Goal: Find specific page/section: Find specific page/section

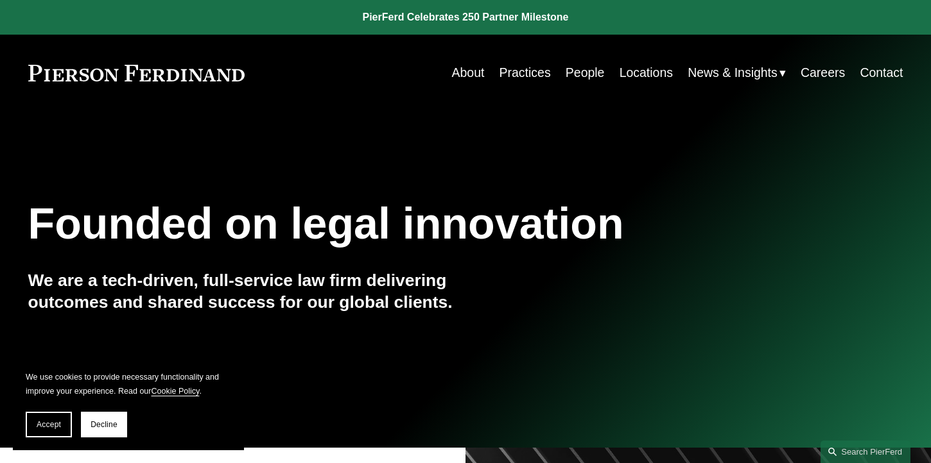
click at [576, 71] on link "People" at bounding box center [585, 72] width 39 height 25
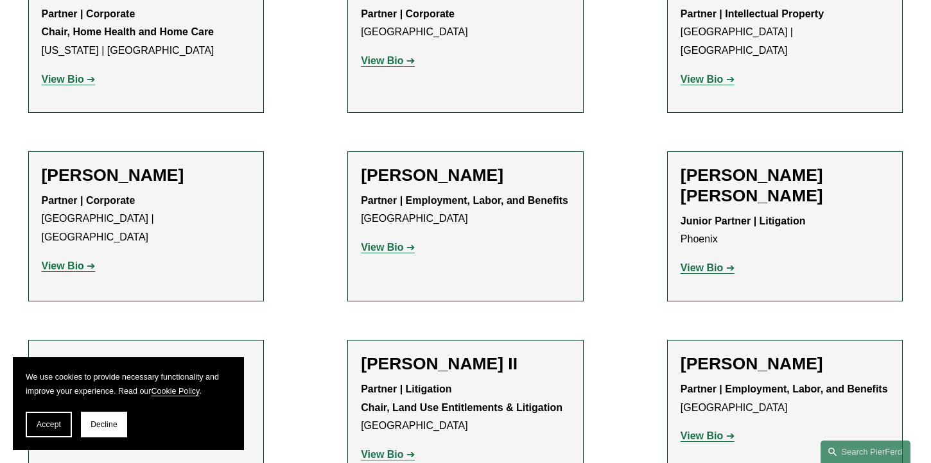
scroll to position [1189, 0]
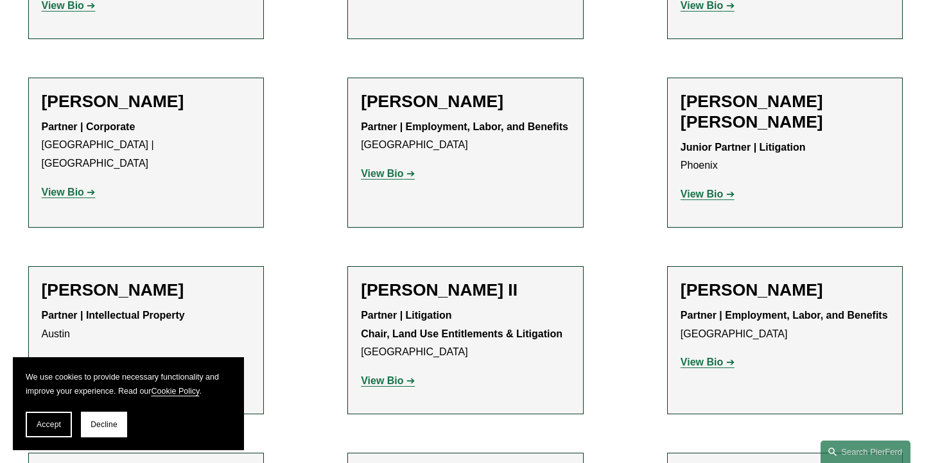
click at [76, 187] on strong "View Bio" at bounding box center [63, 192] width 42 height 11
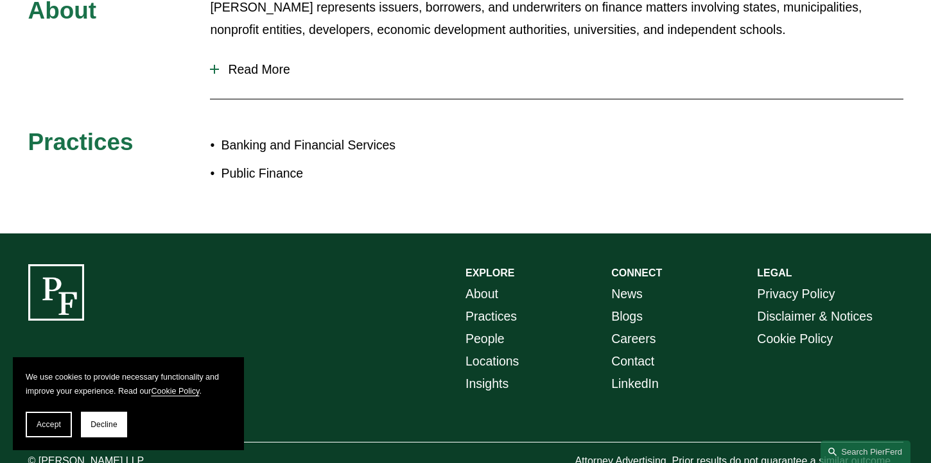
scroll to position [655, 0]
